Goal: Entertainment & Leisure: Consume media (video, audio)

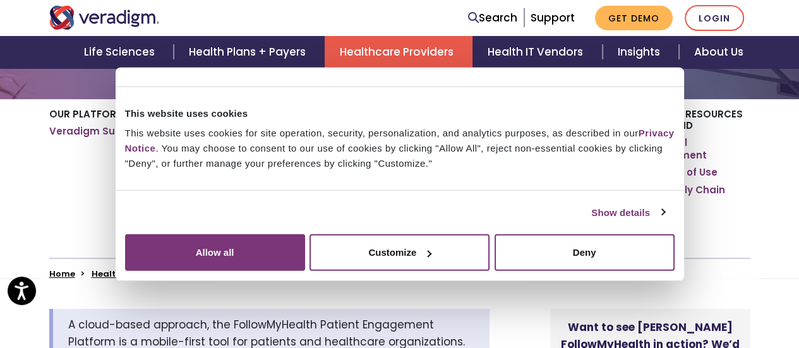
scroll to position [189, 0]
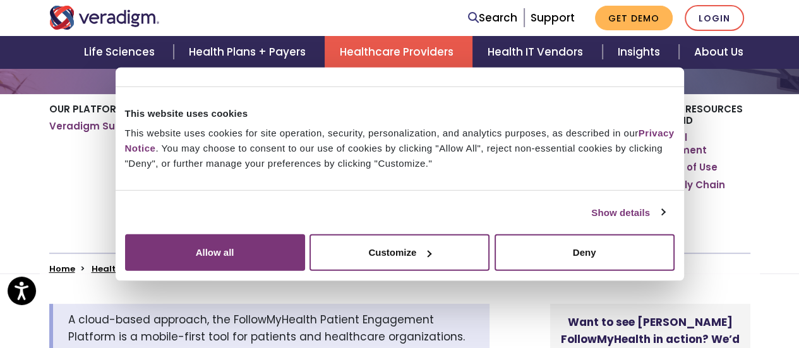
click at [591, 220] on link "Show details" at bounding box center [627, 212] width 73 height 15
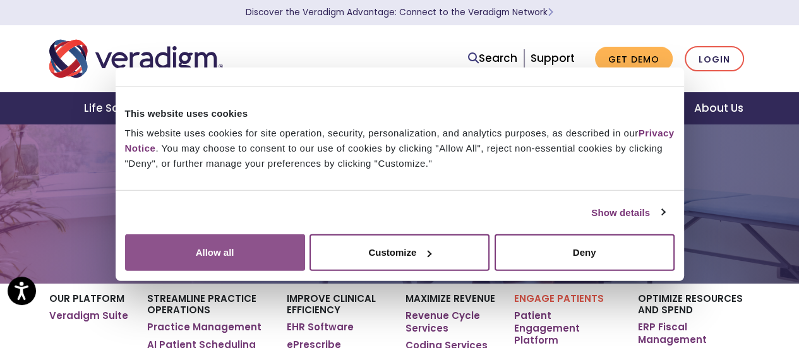
click at [305, 236] on button "Allow all" at bounding box center [215, 252] width 180 height 37
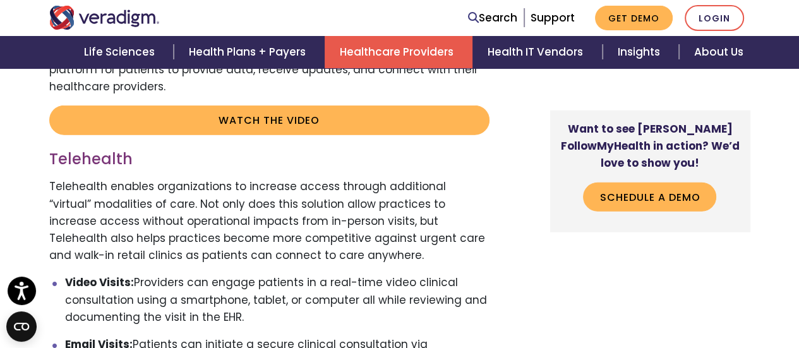
scroll to position [2588, 0]
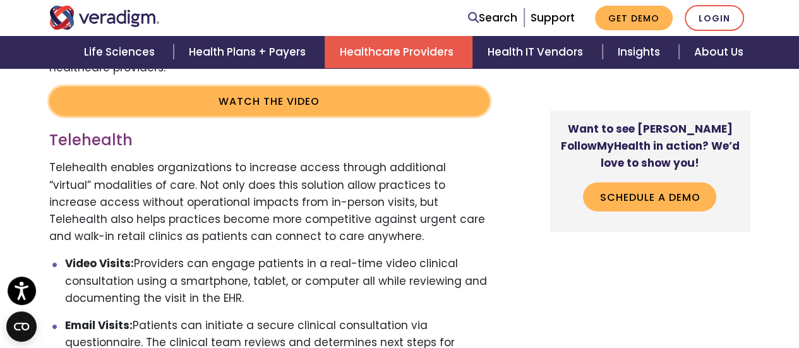
click at [250, 88] on link "Watch the video" at bounding box center [269, 100] width 440 height 29
